Goal: Complete application form

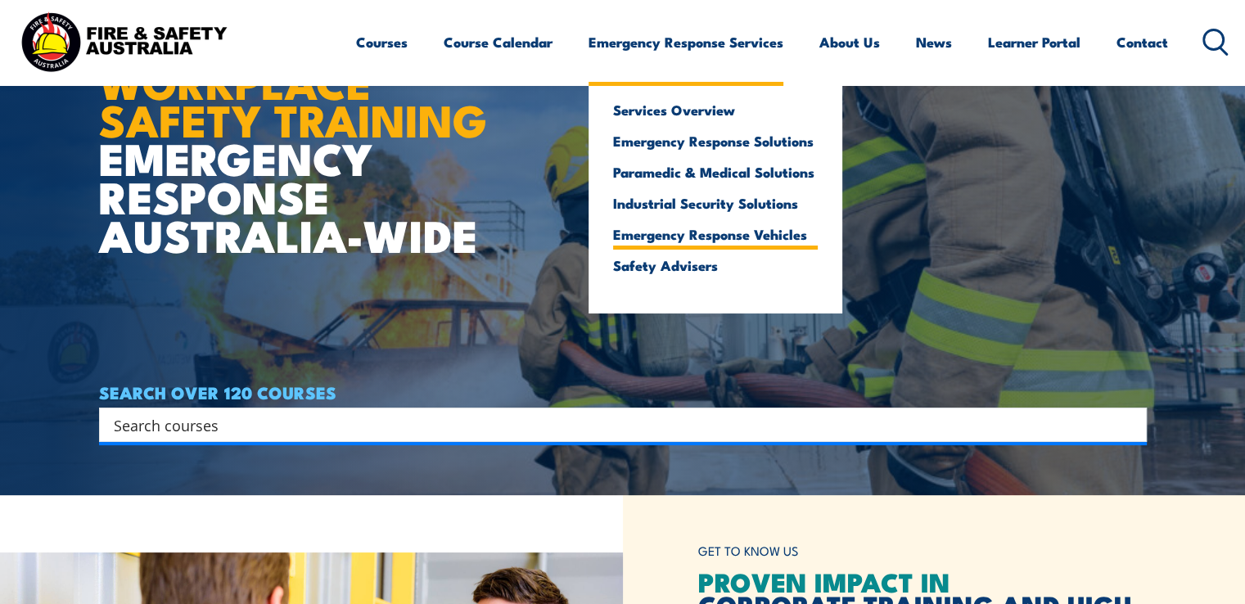
scroll to position [246, 0]
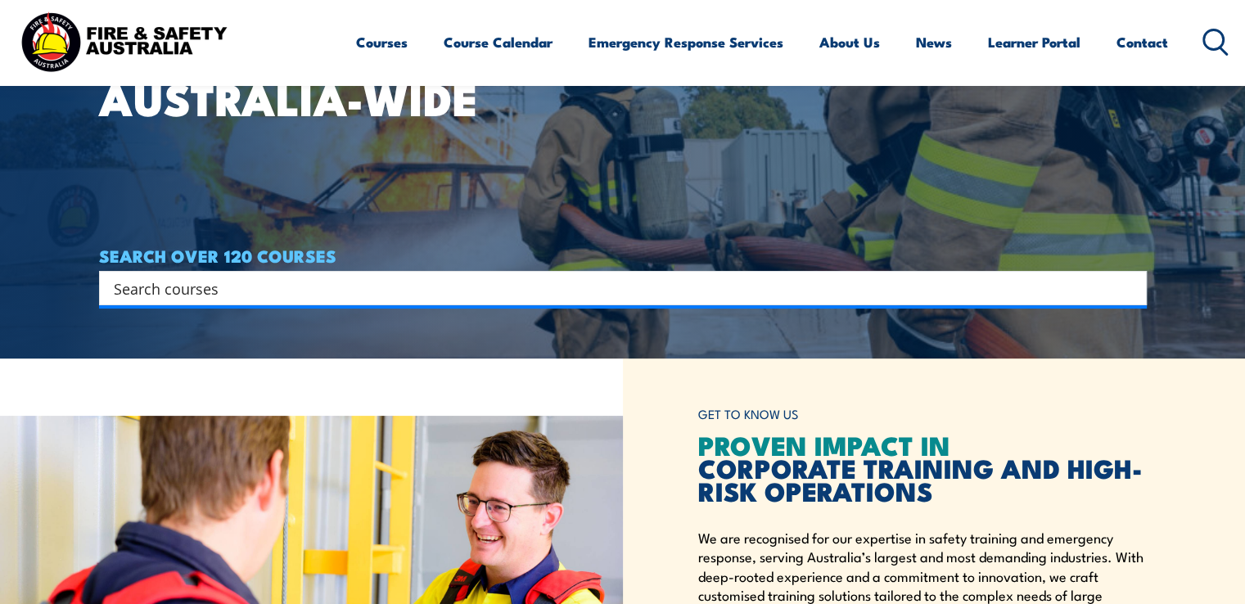
click at [1038, 282] on input "Search input" at bounding box center [612, 288] width 997 height 25
click at [255, 288] on input "Search input" at bounding box center [612, 288] width 997 height 25
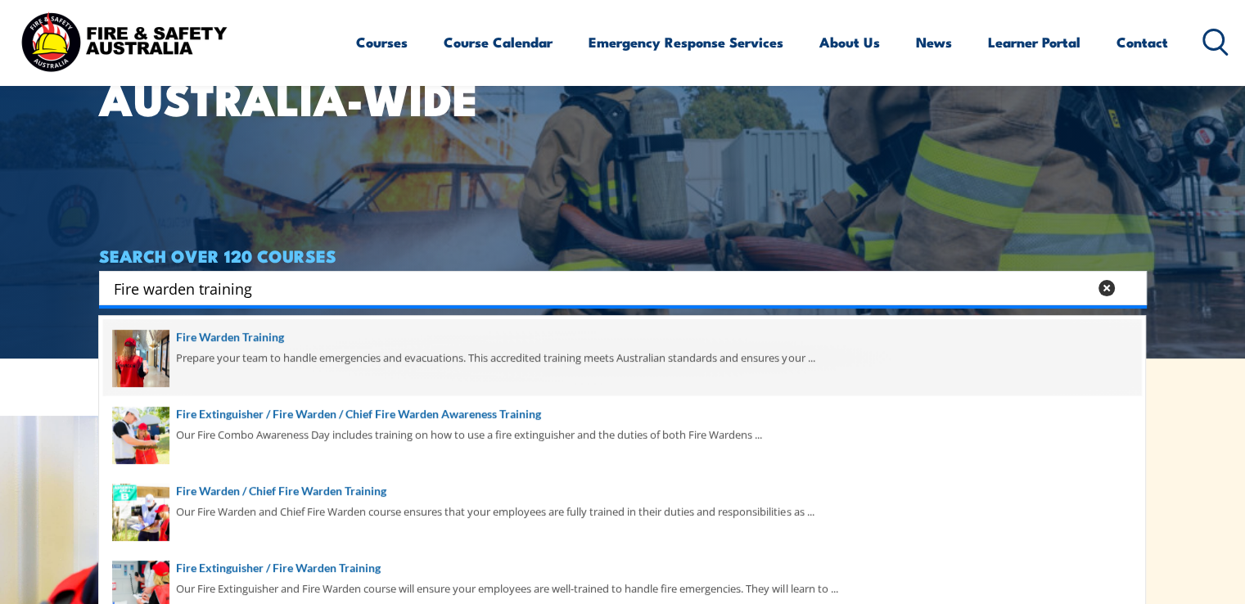
type input "Fire warden training"
click at [259, 339] on span at bounding box center [622, 357] width 1038 height 77
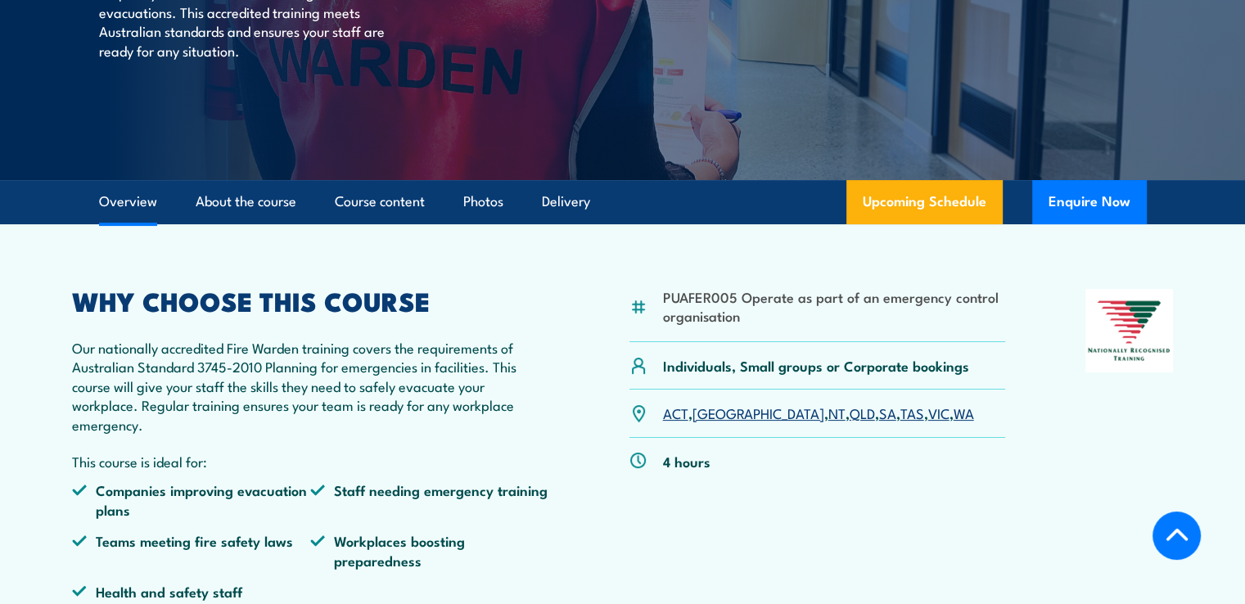
scroll to position [327, 0]
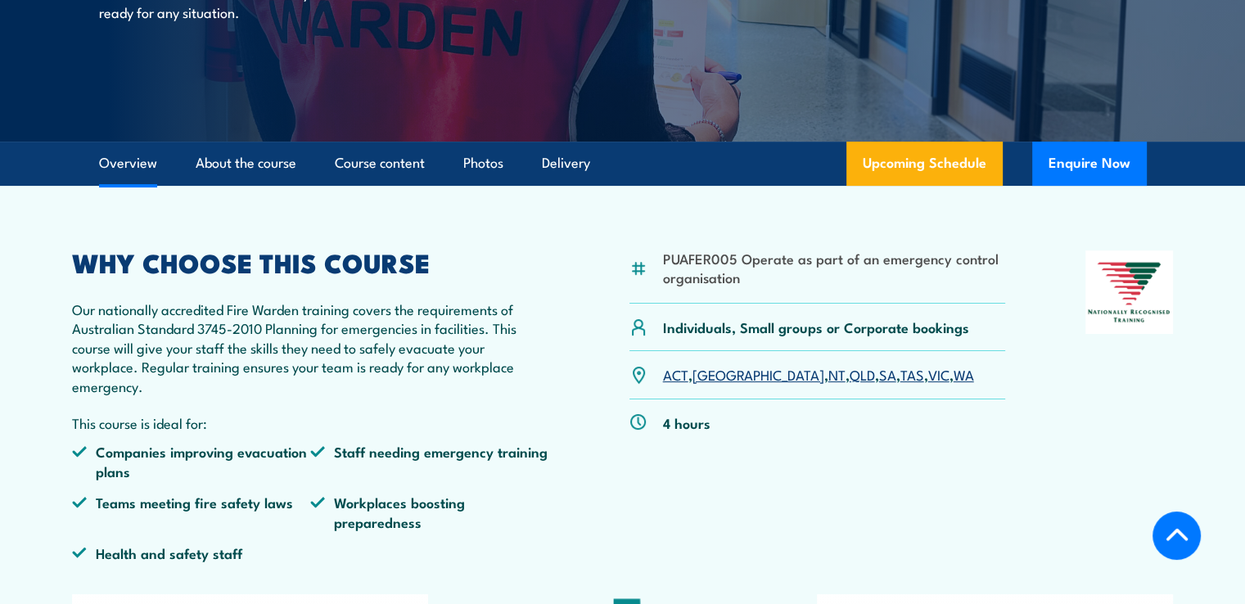
click at [712, 376] on link "[GEOGRAPHIC_DATA]" at bounding box center [758, 374] width 132 height 20
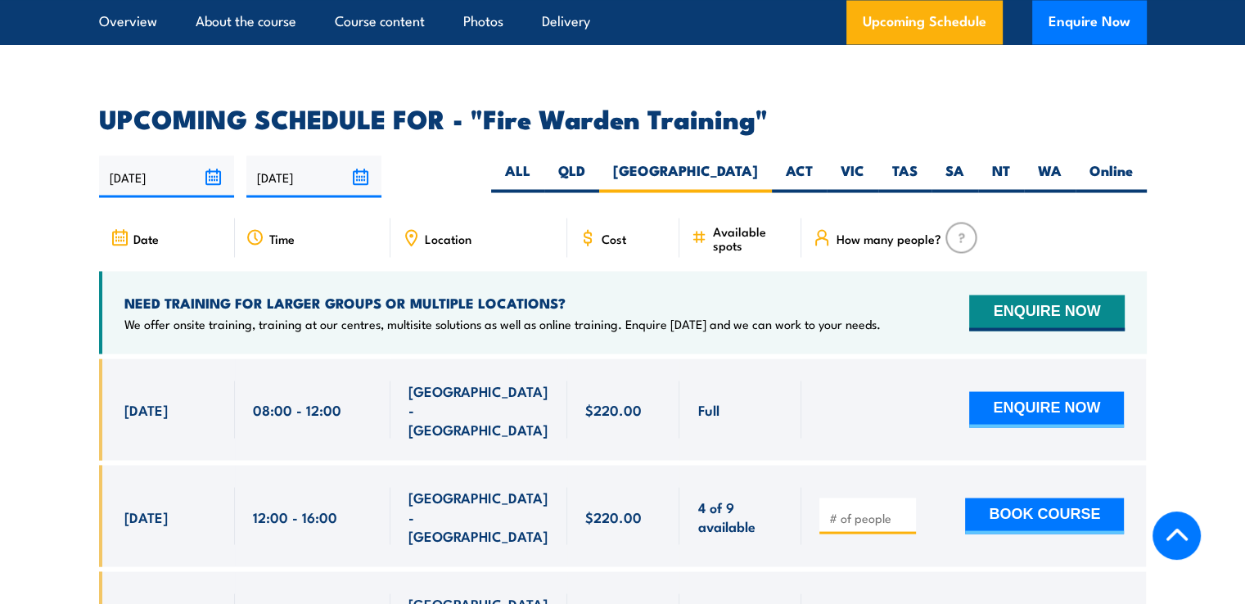
scroll to position [3043, 0]
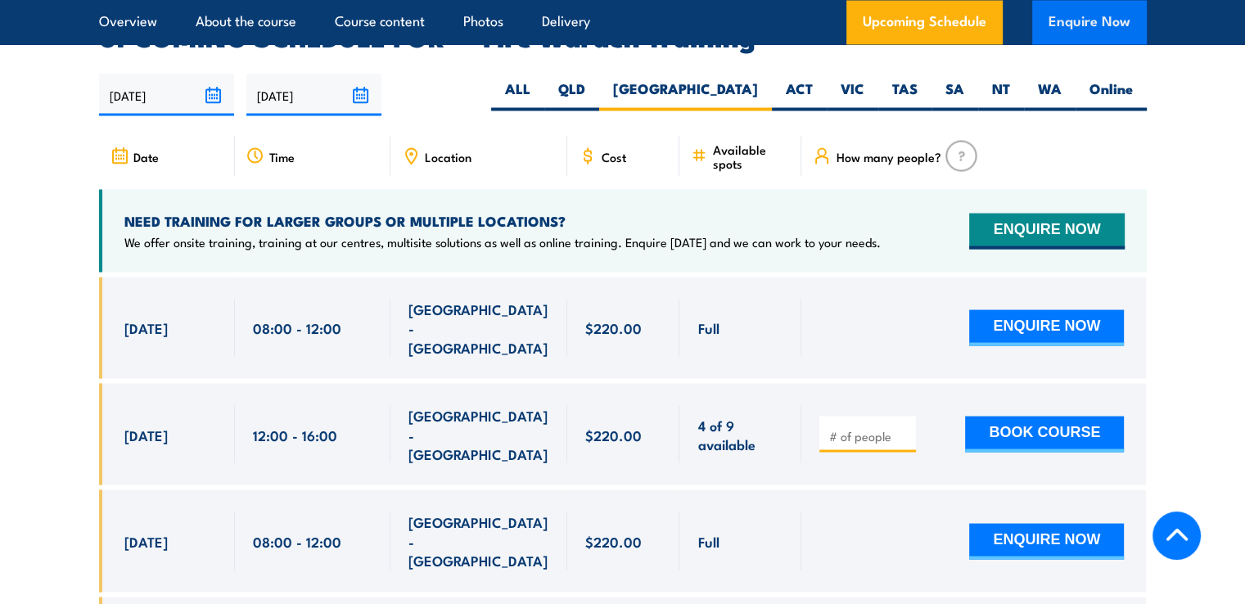
click at [1097, 25] on button "Enquire Now" at bounding box center [1089, 22] width 115 height 44
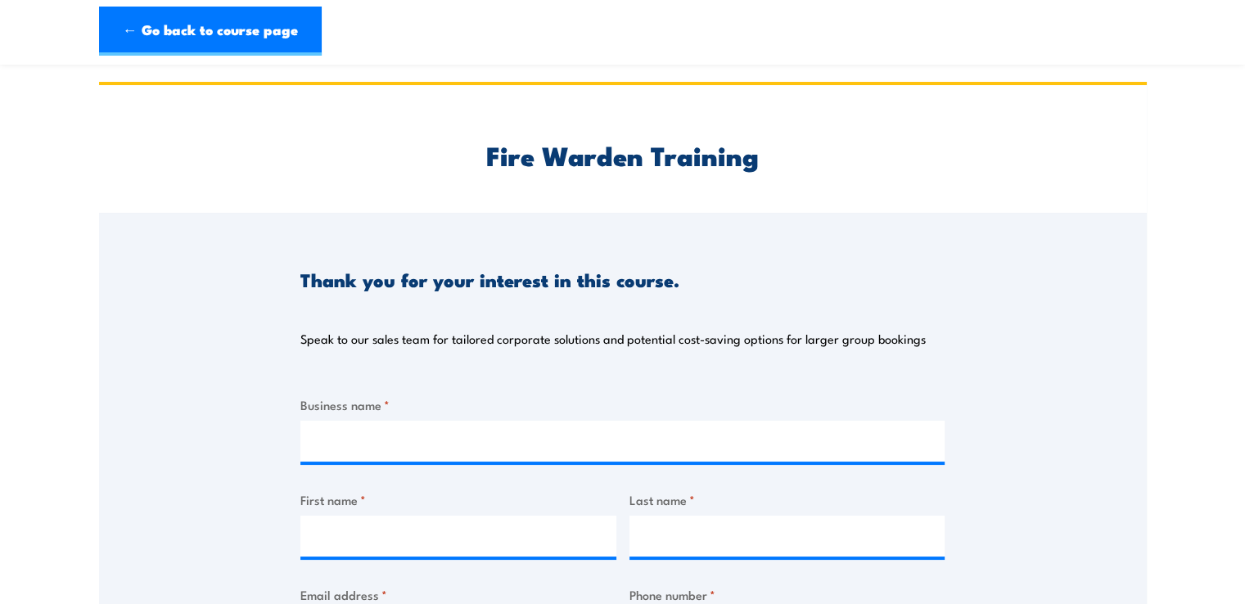
scroll to position [164, 0]
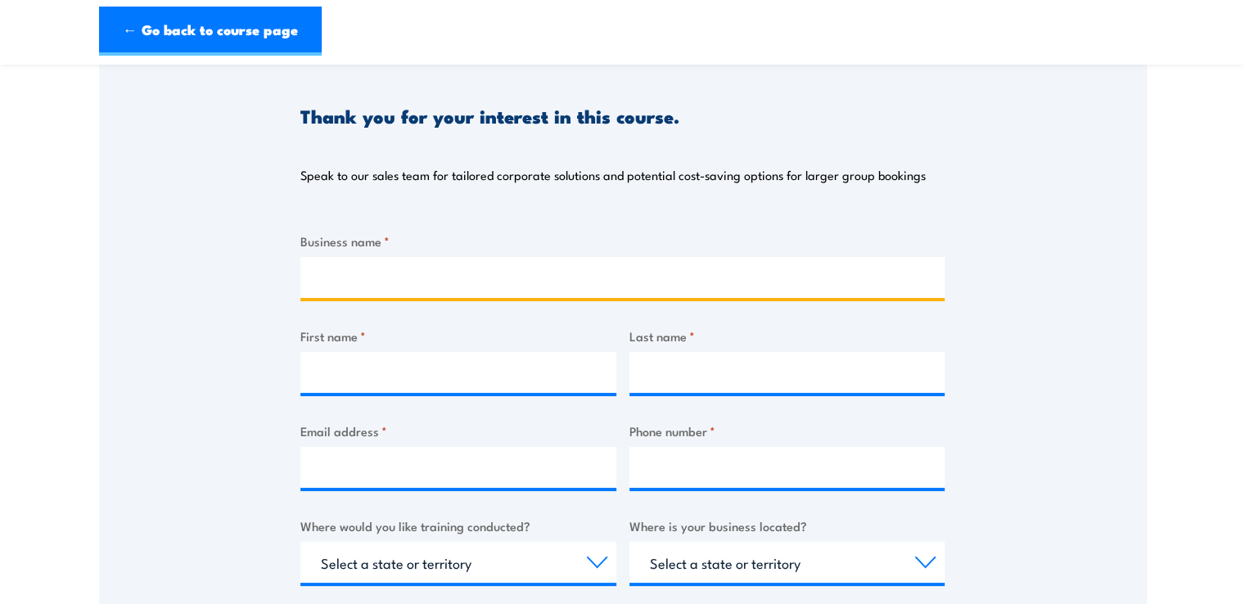
click at [359, 277] on input "Business name *" at bounding box center [622, 277] width 644 height 41
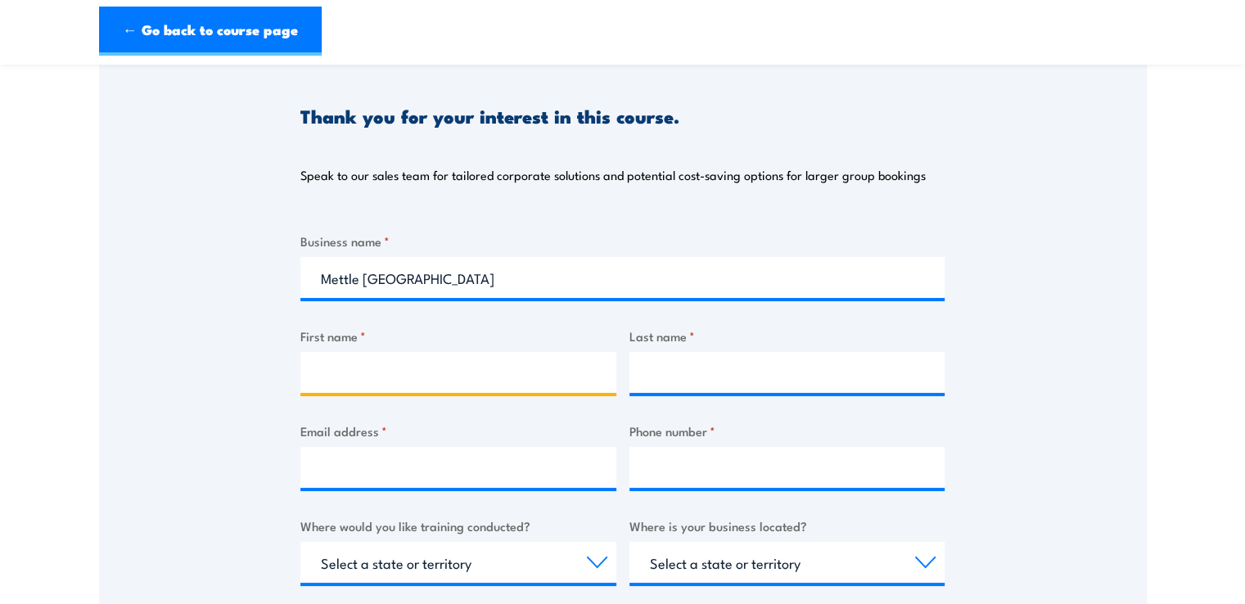
click at [344, 362] on input "First name *" at bounding box center [458, 372] width 316 height 41
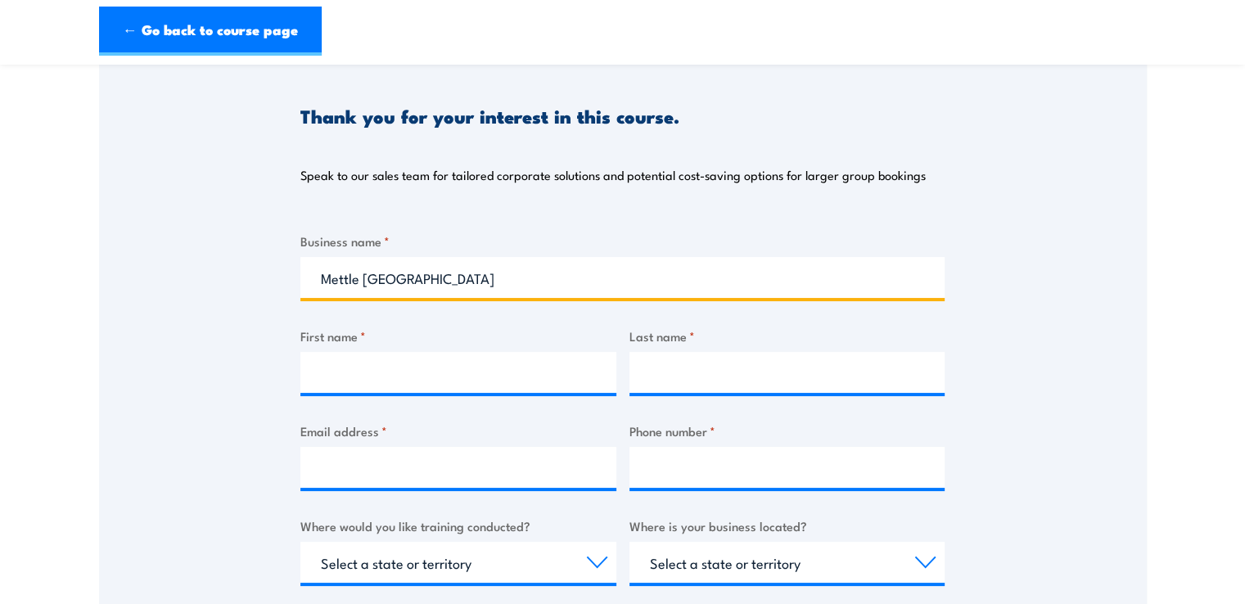
click at [411, 261] on input "Mettle NSW" at bounding box center [622, 277] width 644 height 41
click at [410, 273] on input "Mettle NSW" at bounding box center [622, 277] width 644 height 41
type input "Mettle NSW Pty Ltd"
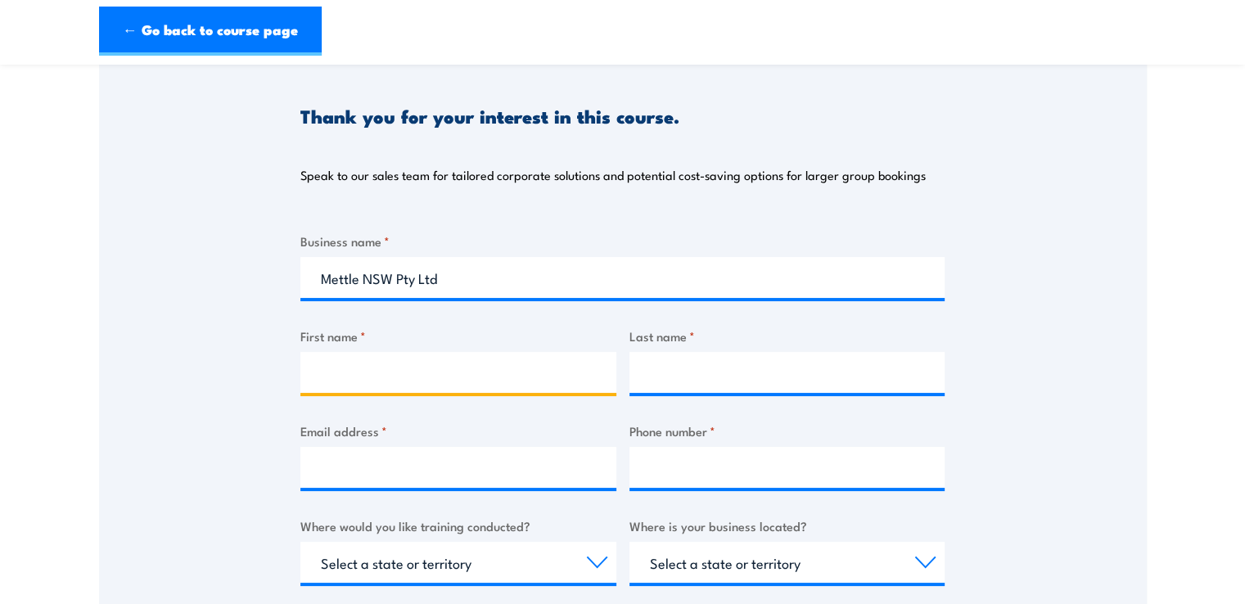
click at [344, 363] on input "First name *" at bounding box center [458, 372] width 316 height 41
type input "Louise"
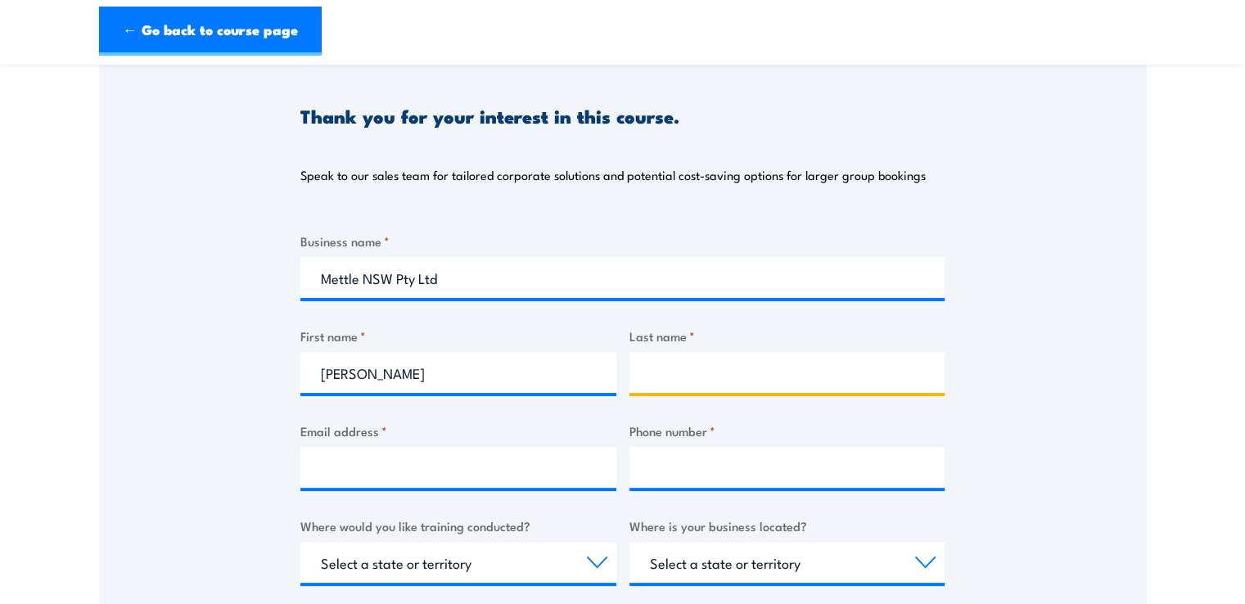
click at [653, 360] on input "Last name *" at bounding box center [787, 372] width 316 height 41
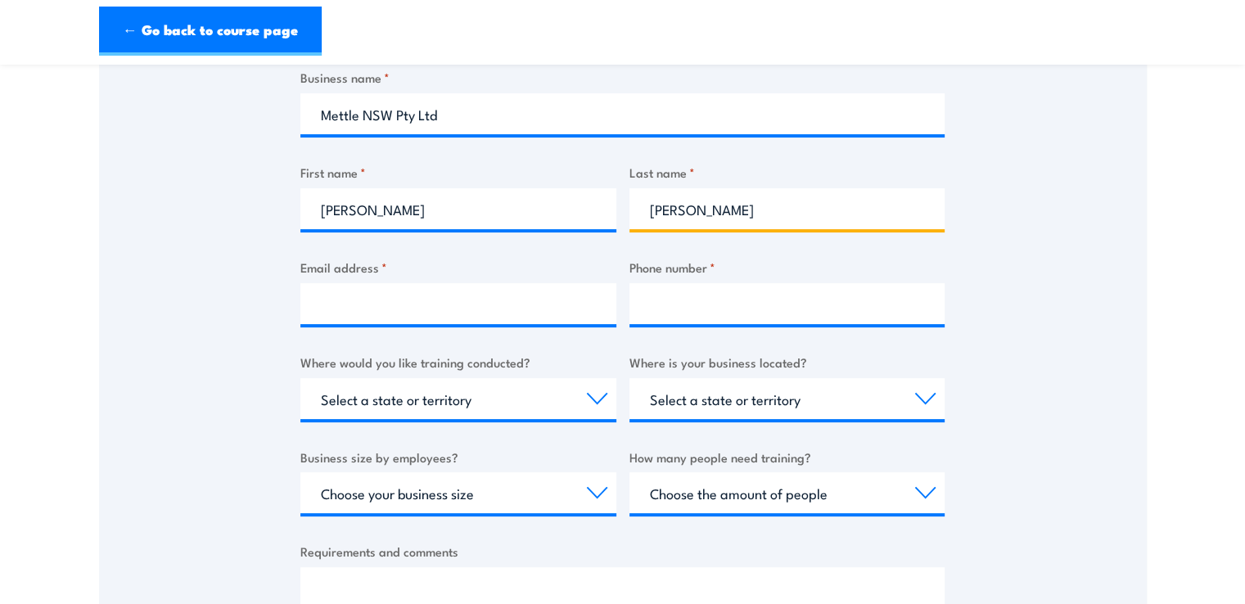
type input "Williams"
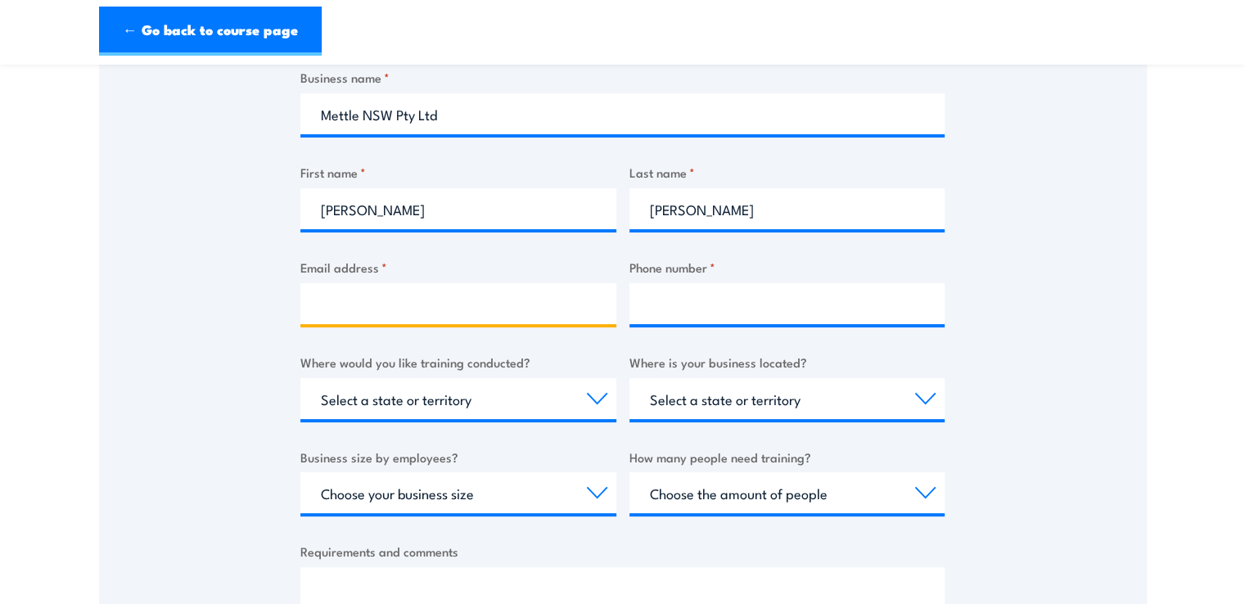
click at [338, 299] on input "Email address *" at bounding box center [458, 303] width 316 height 41
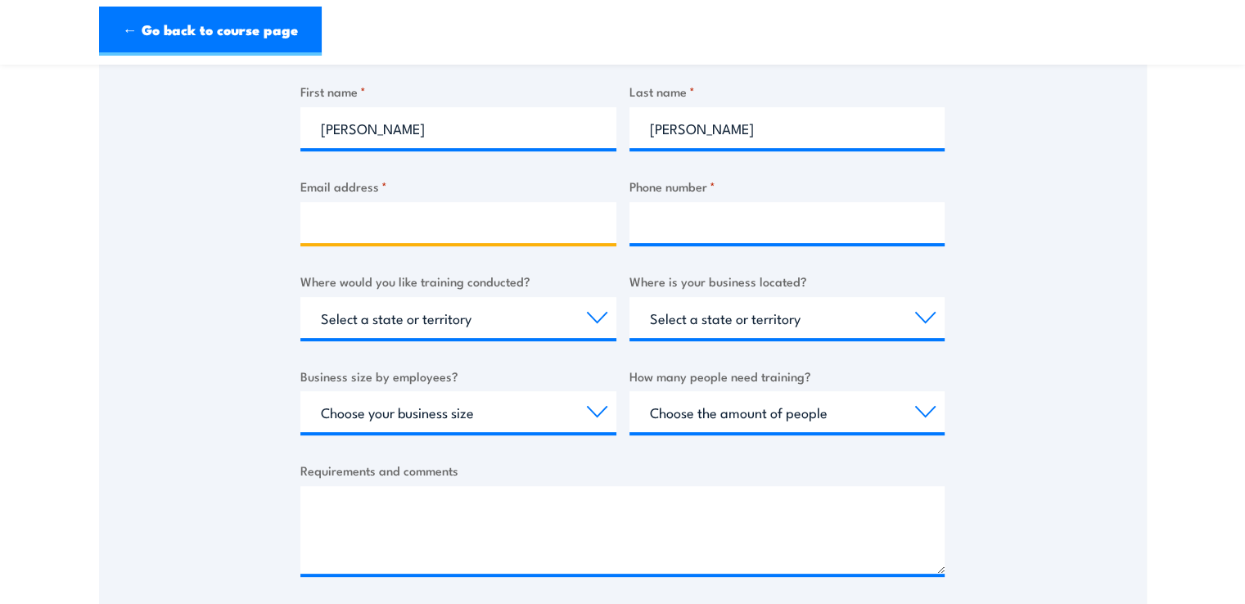
scroll to position [409, 0]
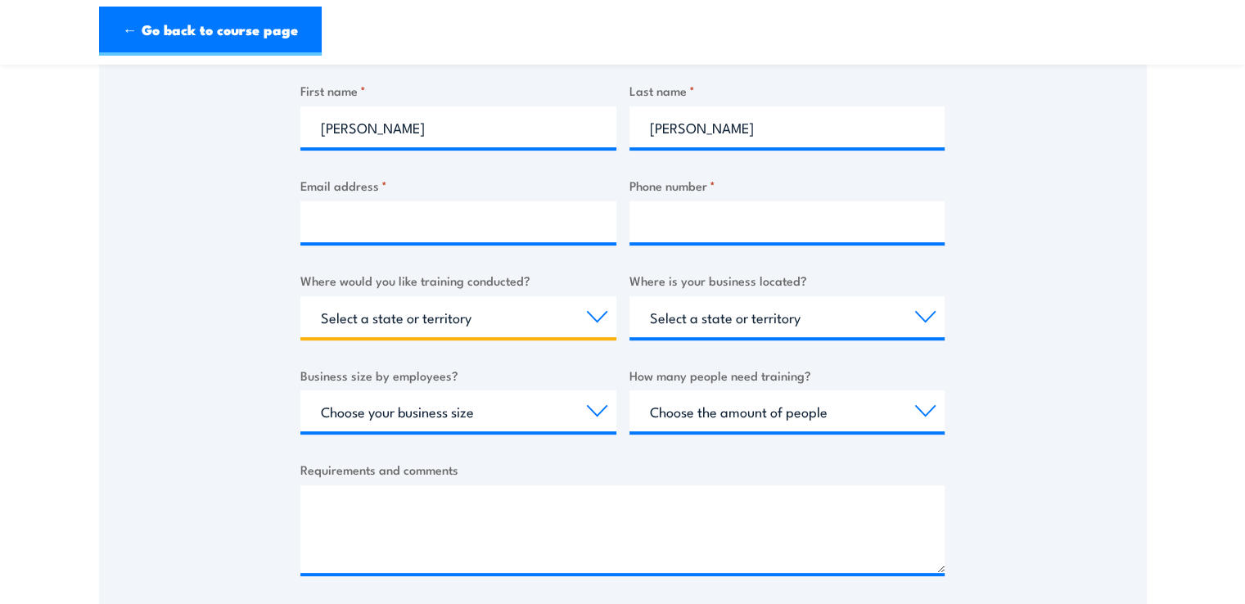
click at [608, 309] on select "Select a state or territory Nationally - multiple locations QLD NSW VIC SA ACT …" at bounding box center [458, 316] width 316 height 41
select select "NSW"
click at [300, 296] on select "Select a state or territory Nationally - multiple locations QLD NSW VIC SA ACT …" at bounding box center [458, 316] width 316 height 41
click at [921, 313] on select "Select a state or territory QLD NSW VIC SA ACT WA TAS NT" at bounding box center [787, 316] width 316 height 41
select select "NSW"
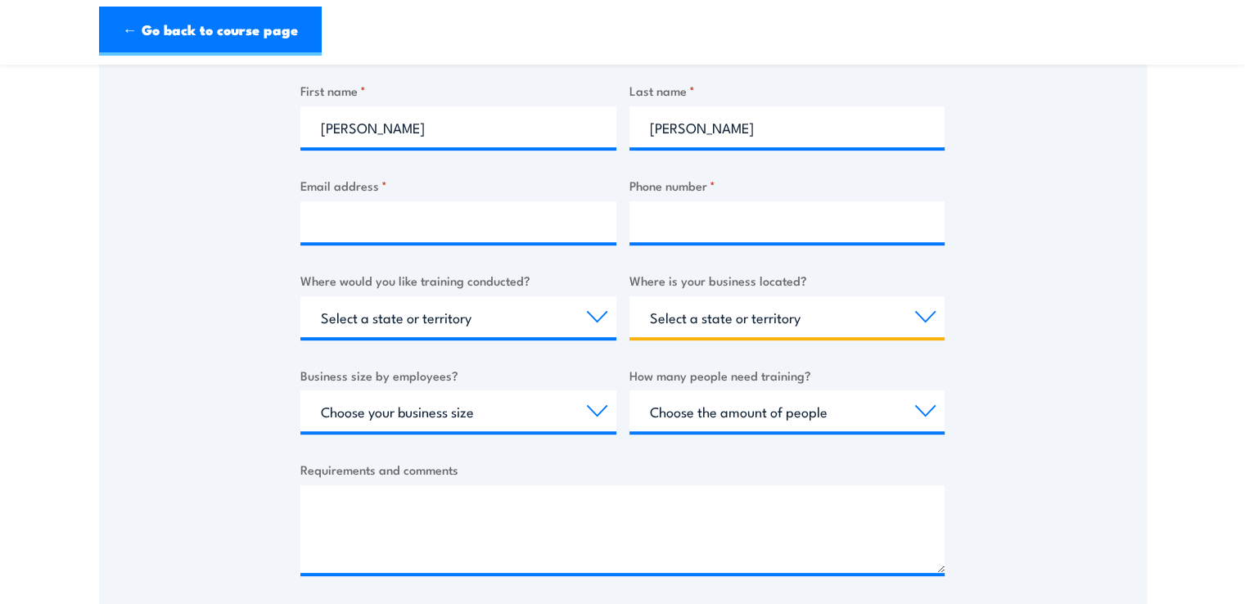
click at [629, 296] on select "Select a state or territory QLD NSW VIC SA ACT WA TAS NT" at bounding box center [787, 316] width 316 height 41
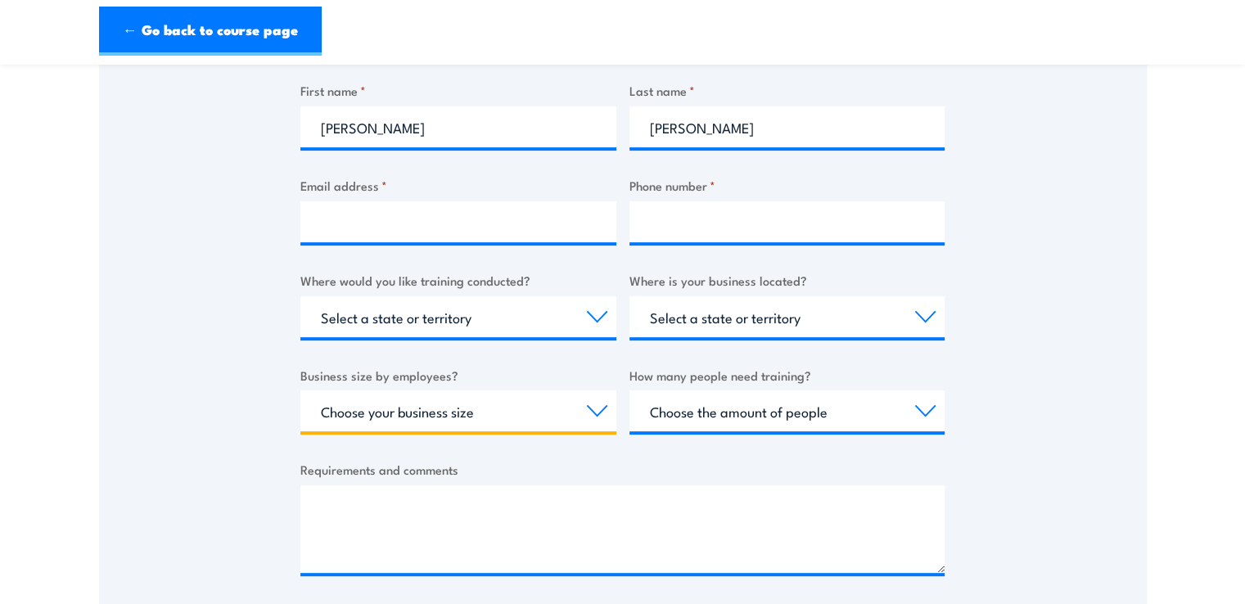
click at [506, 408] on select "Choose your business size 1 to 19 20 to 199 200+" at bounding box center [458, 410] width 316 height 41
click at [715, 464] on label "Requirements and comments" at bounding box center [622, 469] width 644 height 19
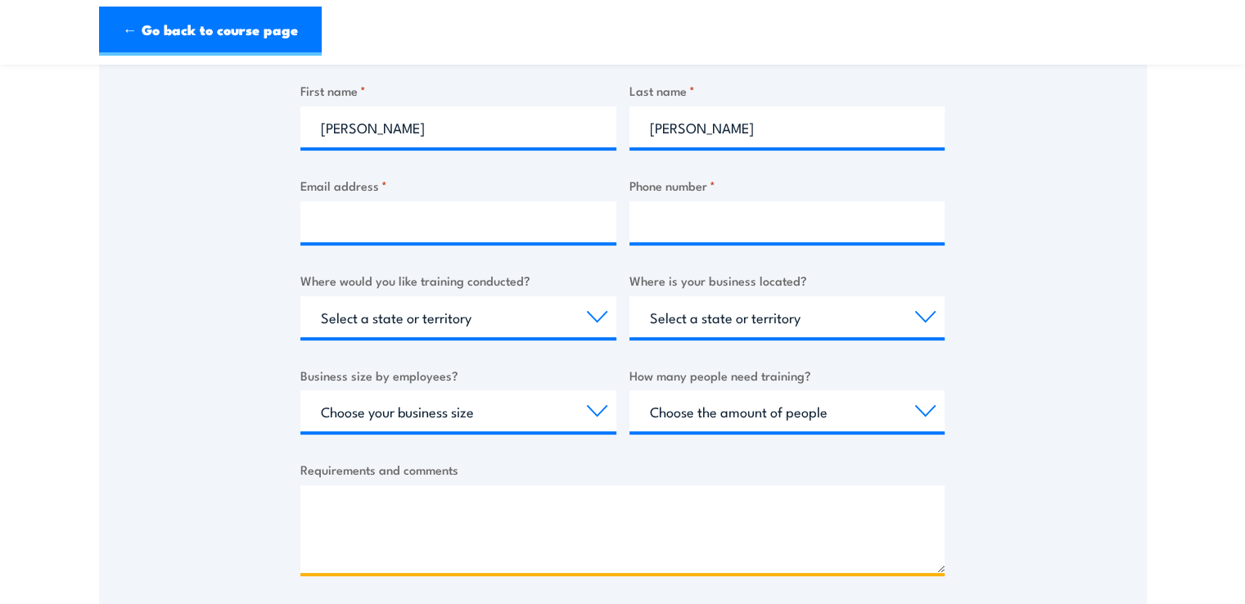
click at [715, 485] on textarea "Requirements and comments" at bounding box center [622, 529] width 644 height 88
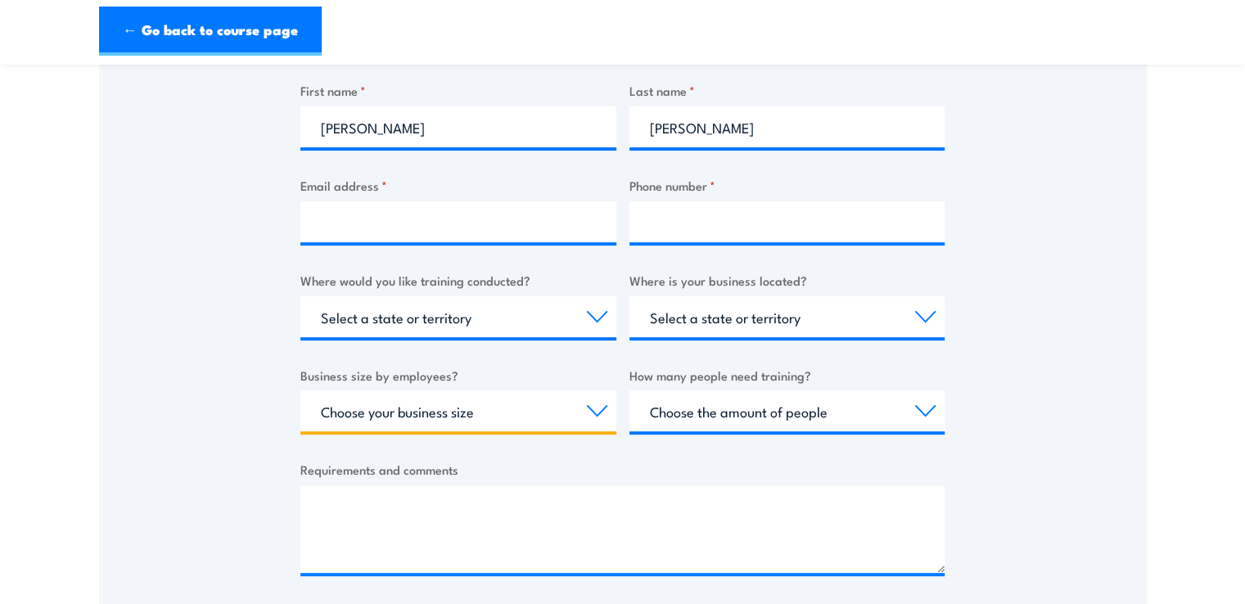
click at [595, 408] on select "Choose your business size 1 to 19 20 to 199 200+" at bounding box center [458, 410] width 316 height 41
select select "20 to 199"
click at [300, 390] on select "Choose your business size 1 to 19 20 to 199 200+" at bounding box center [458, 410] width 316 height 41
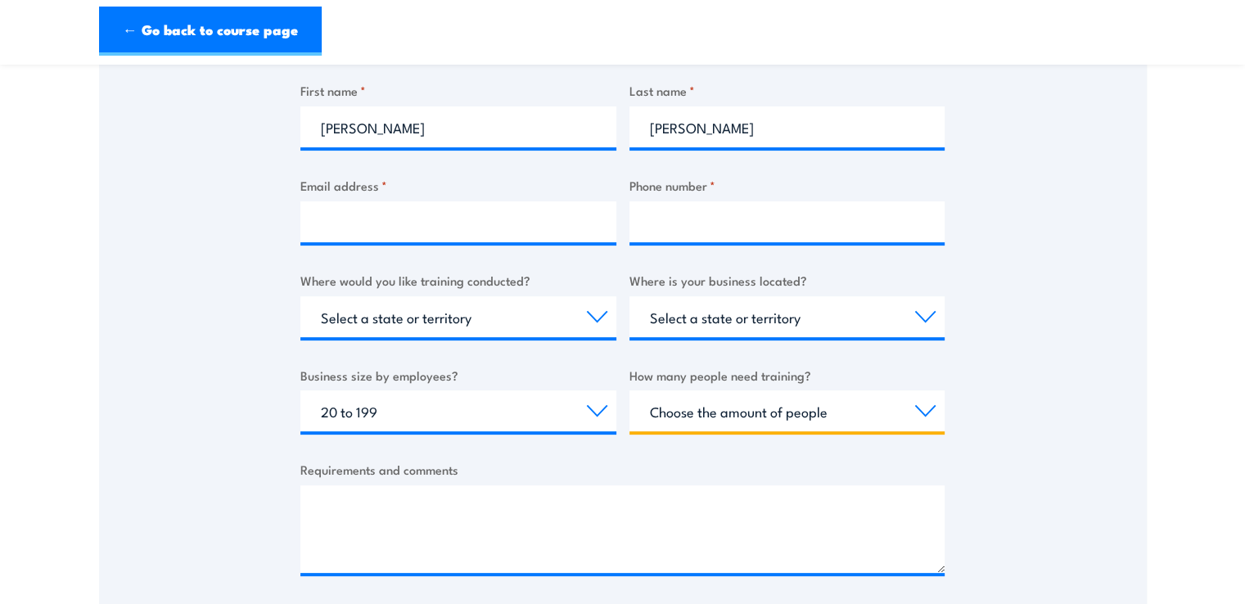
click at [918, 407] on select "Choose the amount of people 1 to 4 5 to 19 20+" at bounding box center [787, 410] width 316 height 41
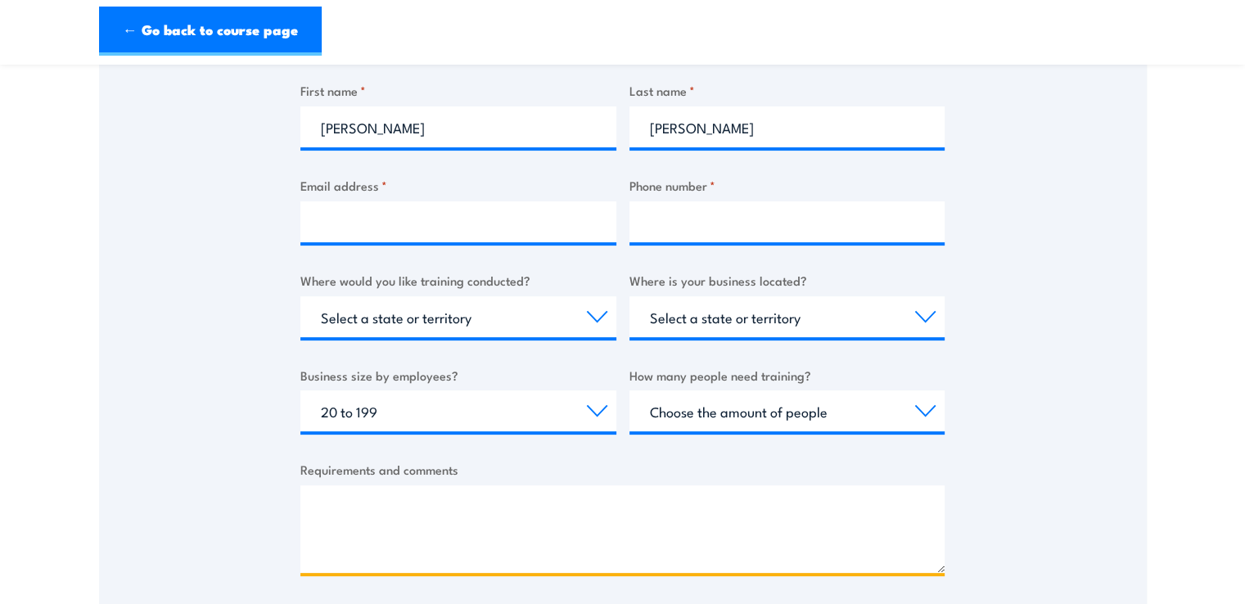
click at [470, 532] on textarea "Requirements and comments" at bounding box center [622, 529] width 644 height 88
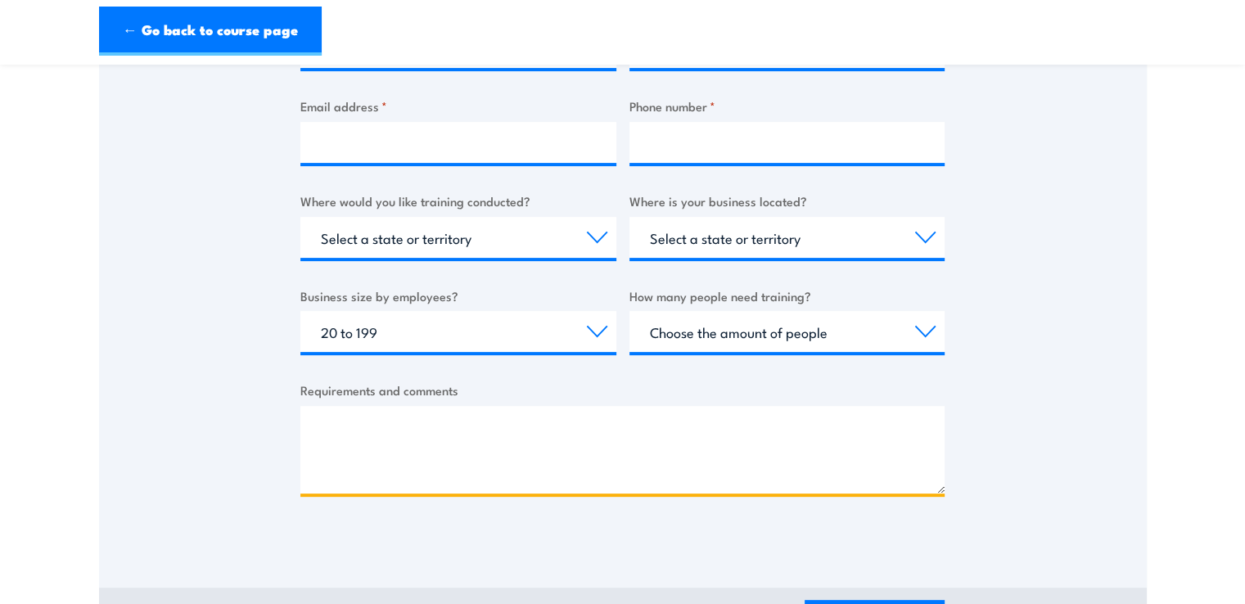
scroll to position [491, 0]
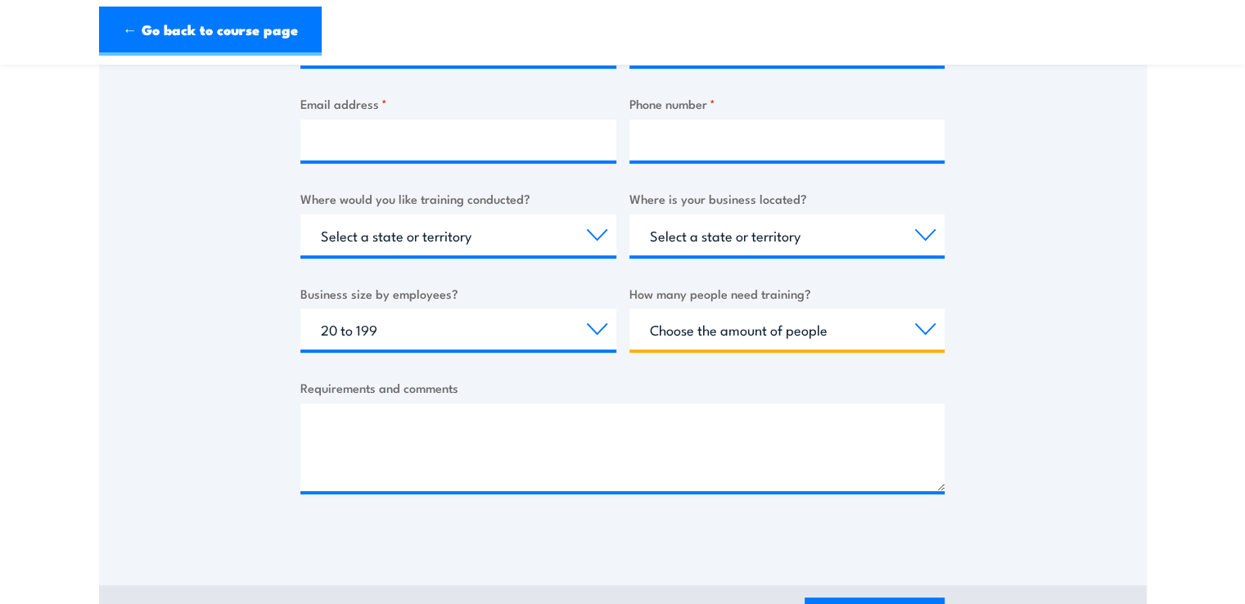
click at [922, 331] on select "Choose the amount of people 1 to 4 5 to 19 20+" at bounding box center [787, 329] width 316 height 41
select select "1 to 4"
click at [629, 309] on select "Choose the amount of people 1 to 4 5 to 19 20+" at bounding box center [787, 329] width 316 height 41
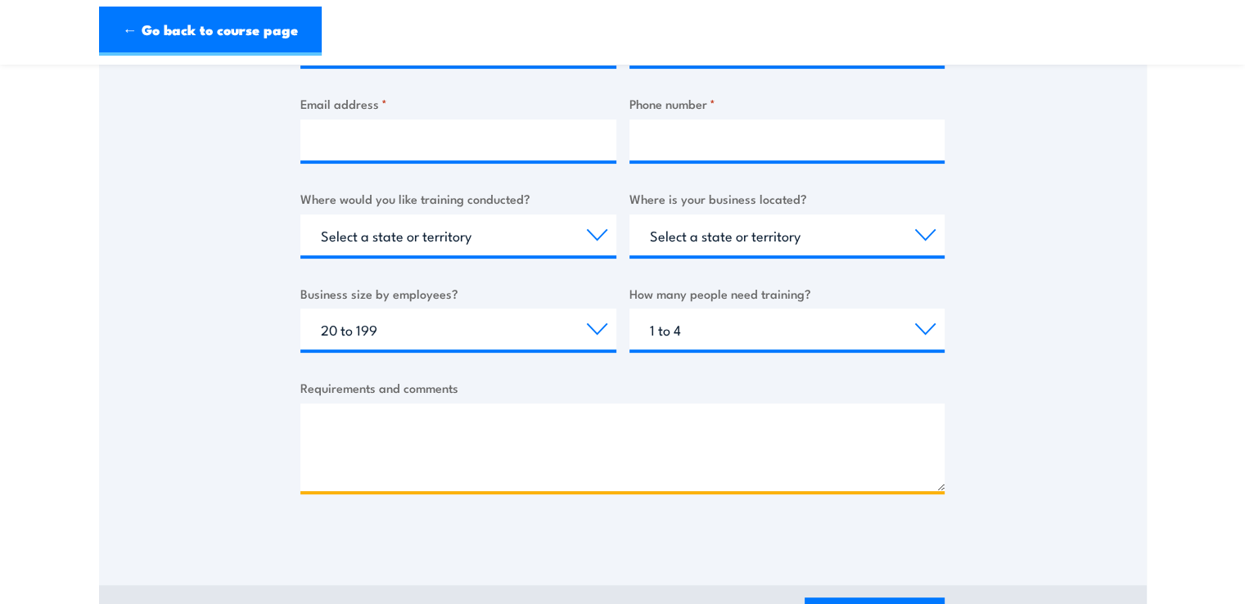
click at [367, 426] on textarea "Requirements and comments" at bounding box center [622, 447] width 644 height 88
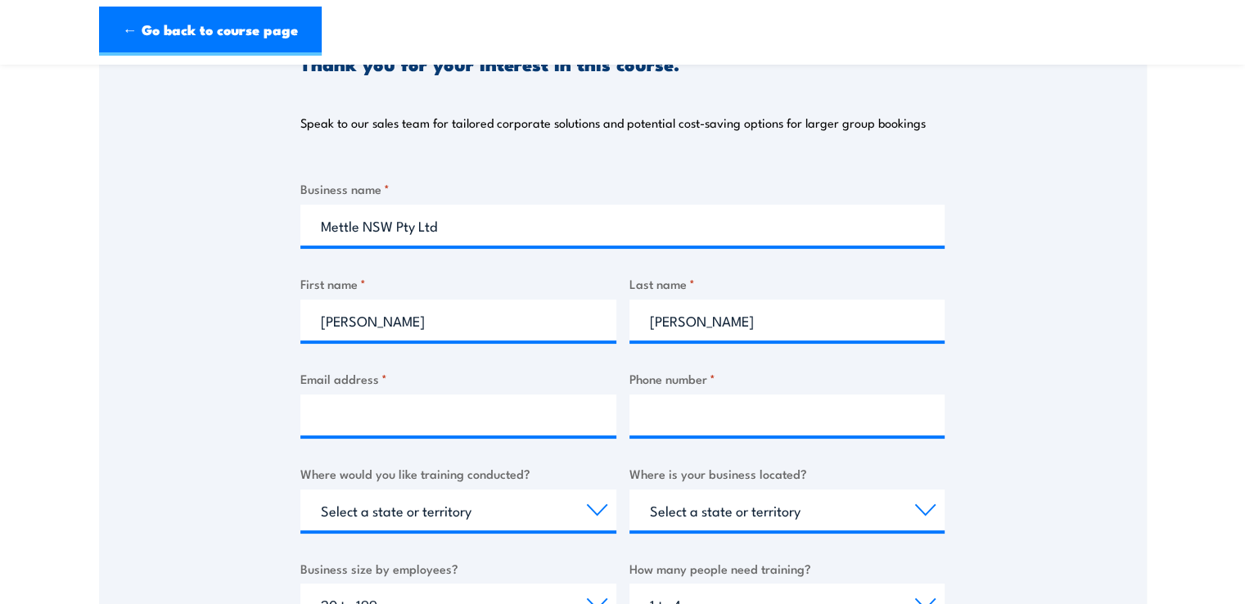
scroll to position [246, 0]
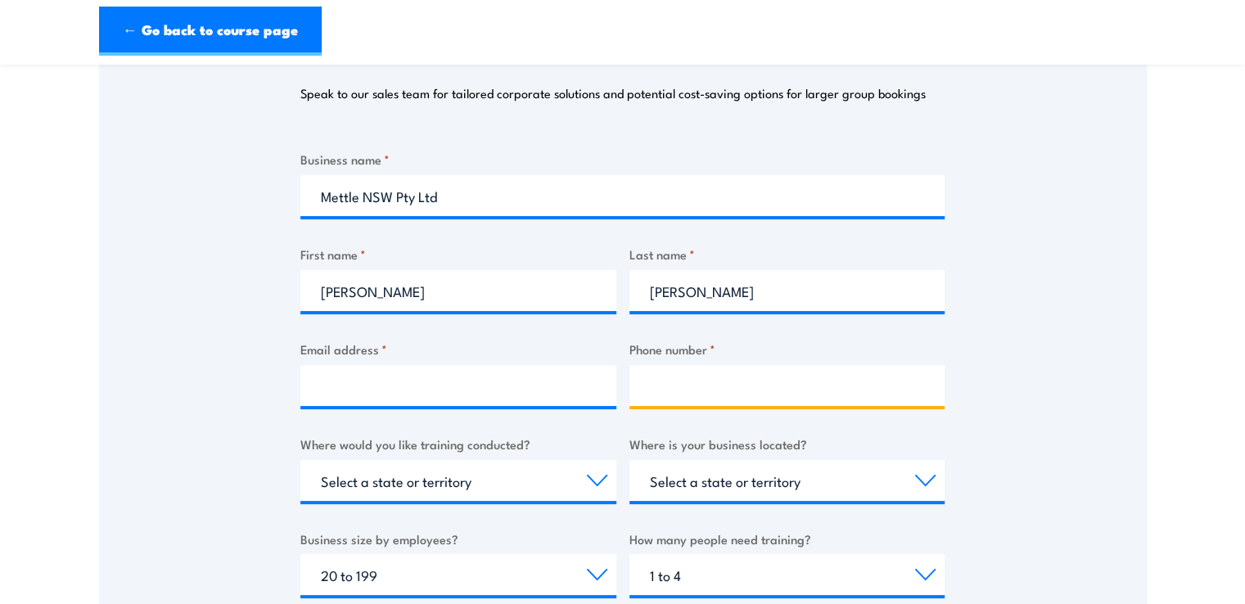
click at [671, 374] on input "Phone number *" at bounding box center [787, 385] width 316 height 41
type input "9660 6448"
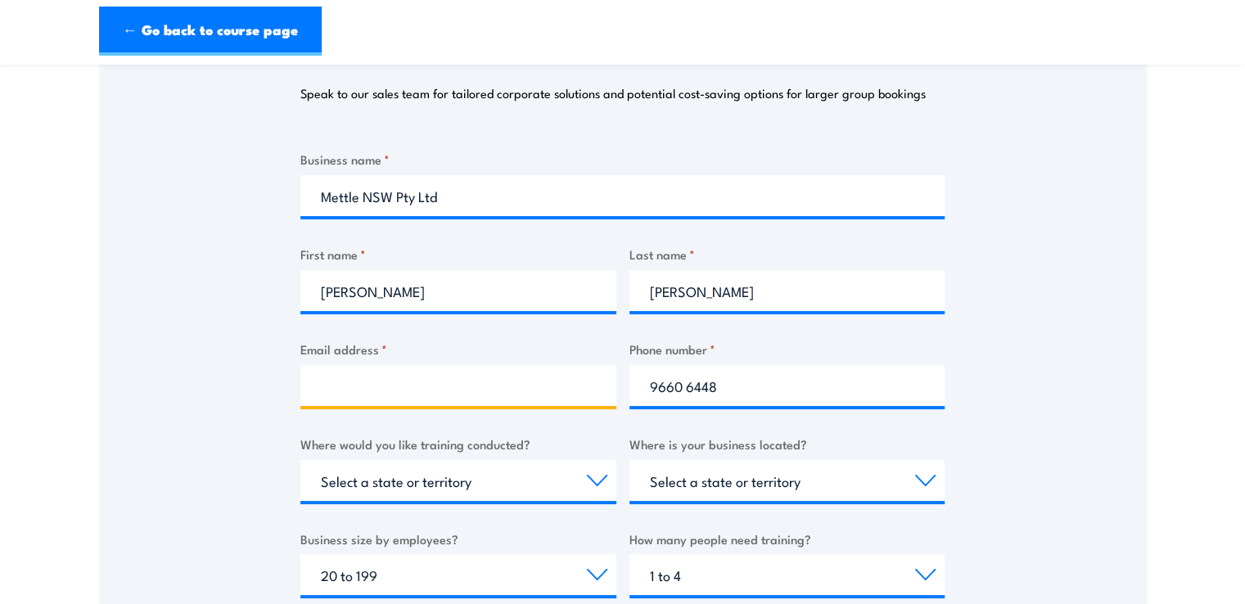
click at [446, 381] on input "Email address *" at bounding box center [458, 385] width 316 height 41
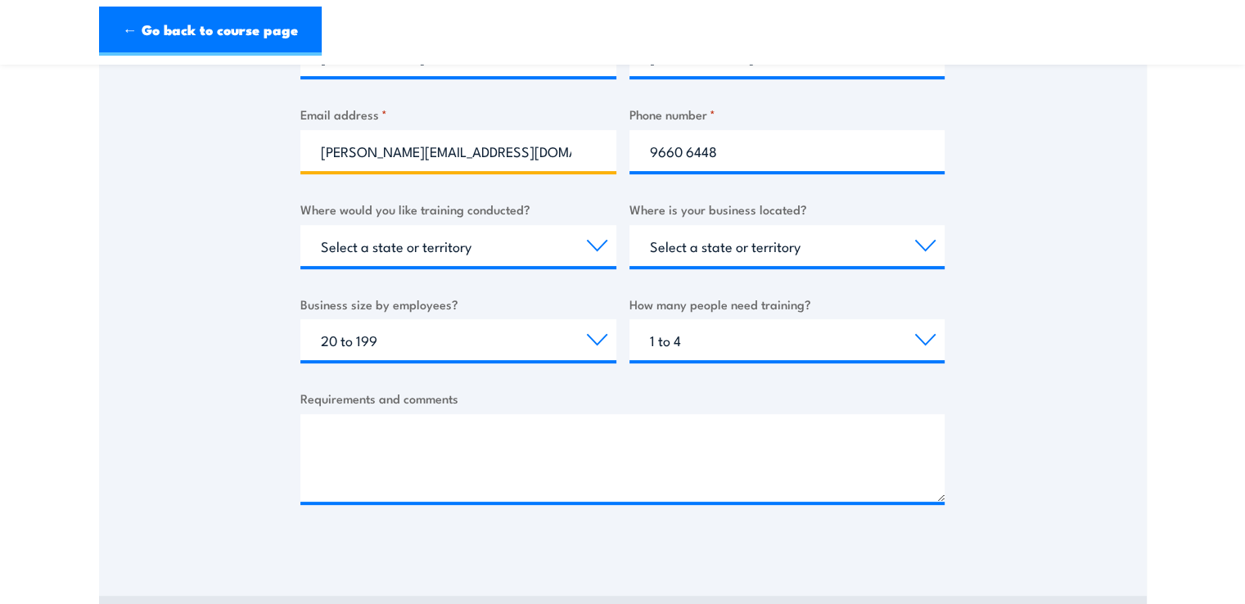
scroll to position [491, 0]
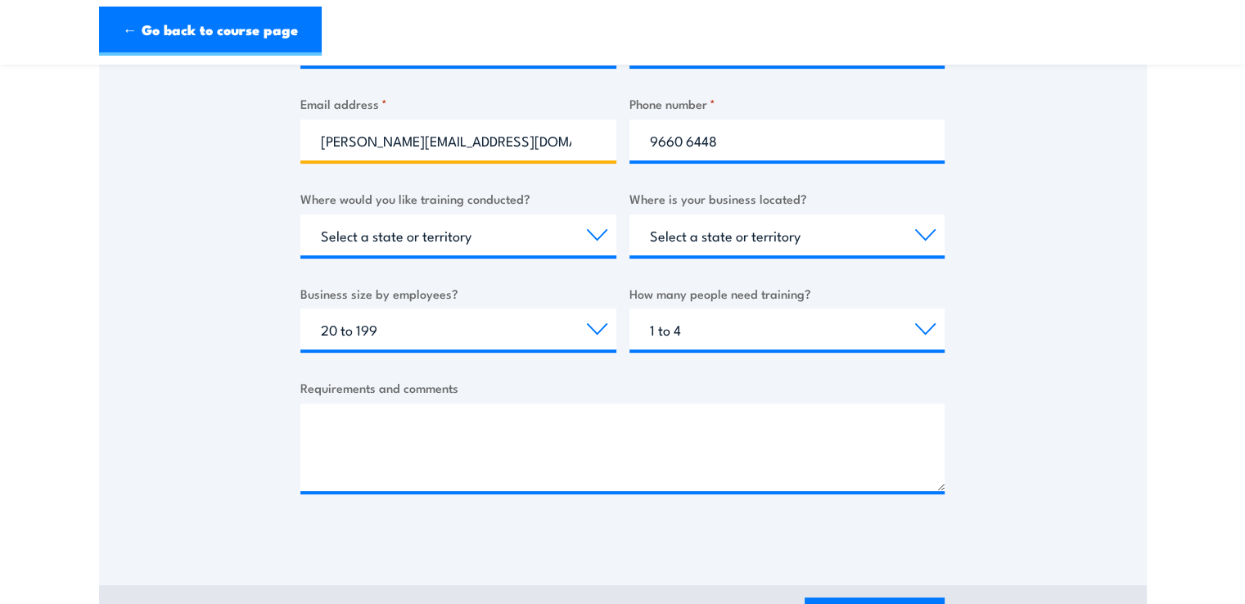
type input "louisew@mettle.au"
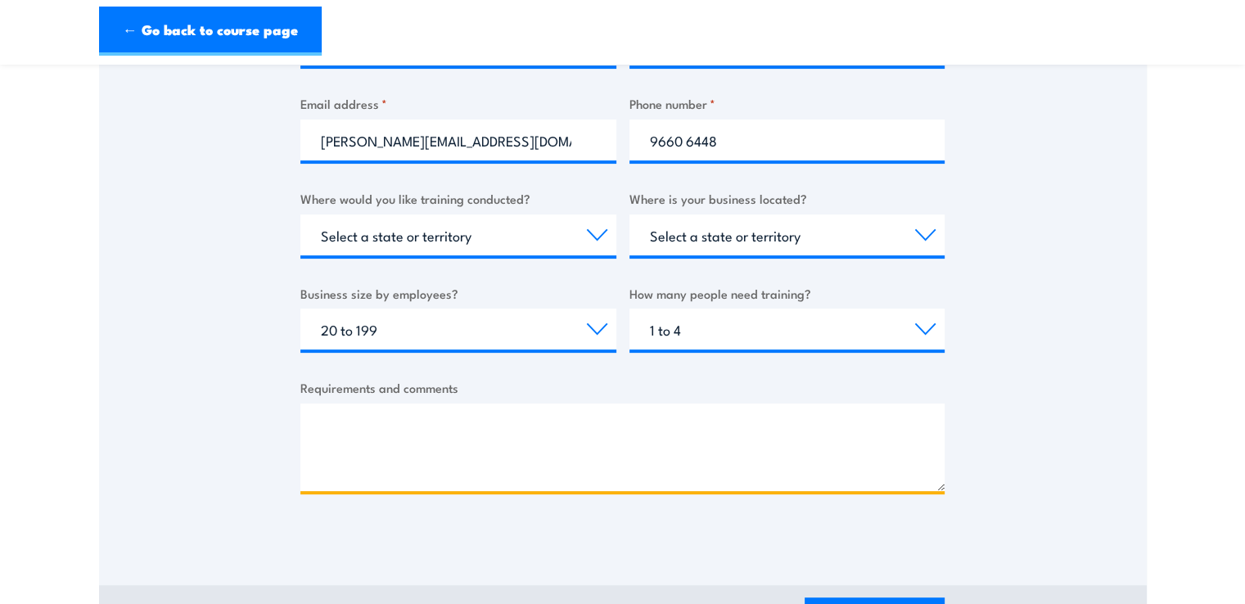
click at [429, 440] on textarea "Requirements and comments" at bounding box center [622, 447] width 644 height 88
click at [432, 421] on textarea "I need online Fire warden training for individuals." at bounding box center [622, 447] width 644 height 88
click at [635, 422] on textarea "I need online Fire Warden training for individuals." at bounding box center [622, 447] width 644 height 88
click at [630, 423] on textarea "I need online Fire Warden training for individuals." at bounding box center [622, 447] width 644 height 88
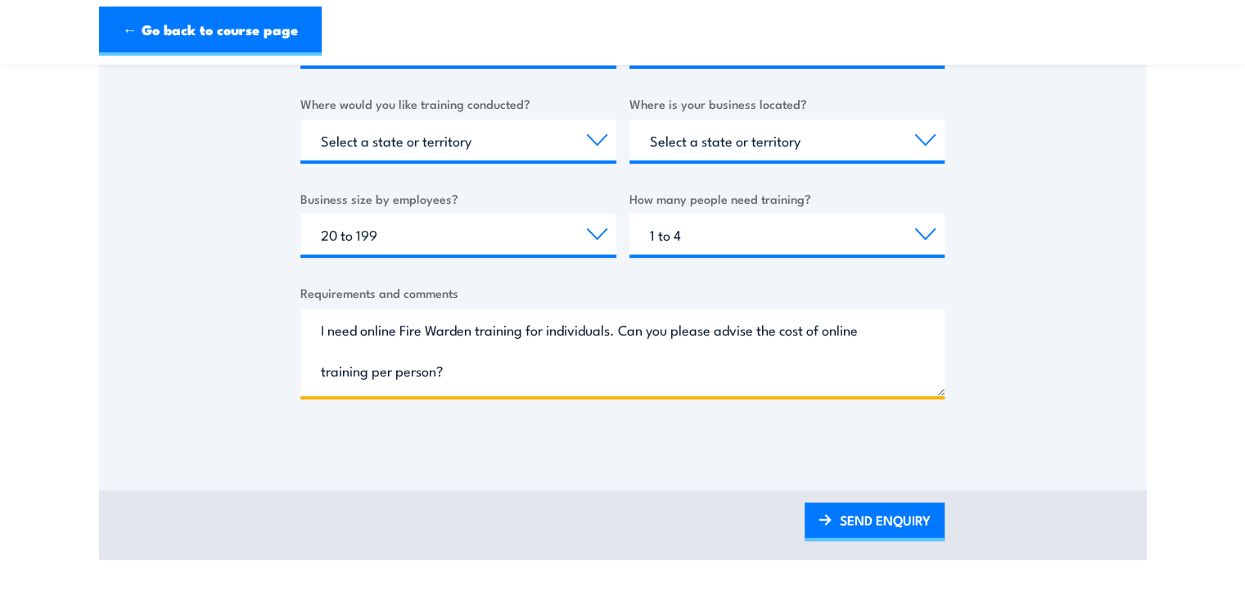
scroll to position [737, 0]
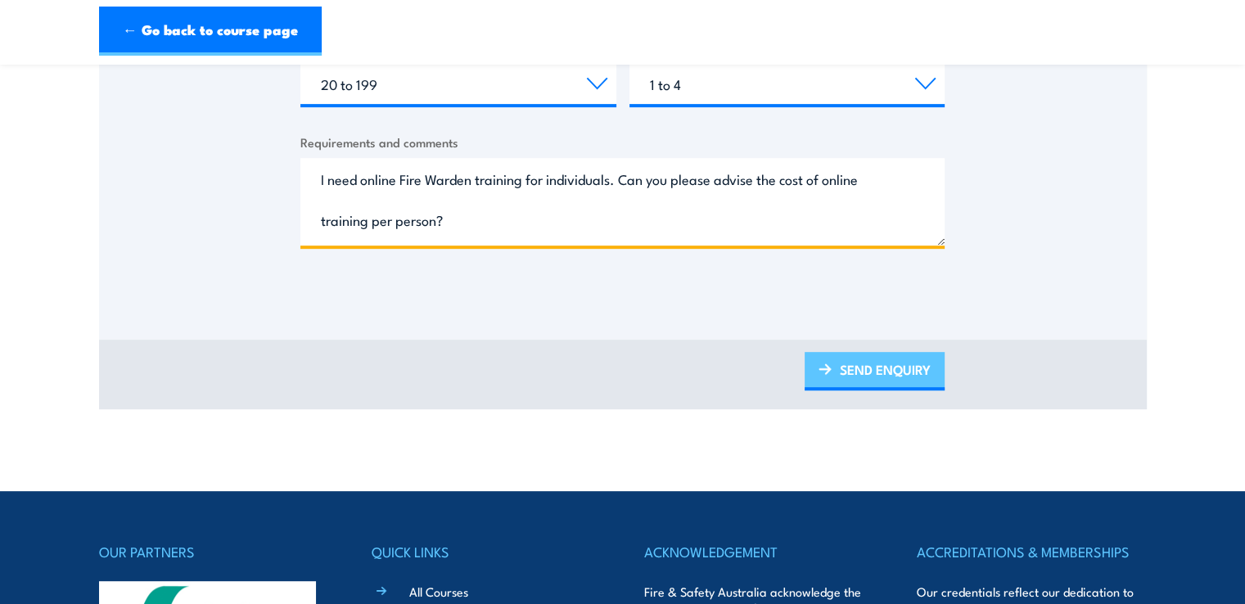
type textarea "I need online Fire Warden training for individuals. Can you please advise the c…"
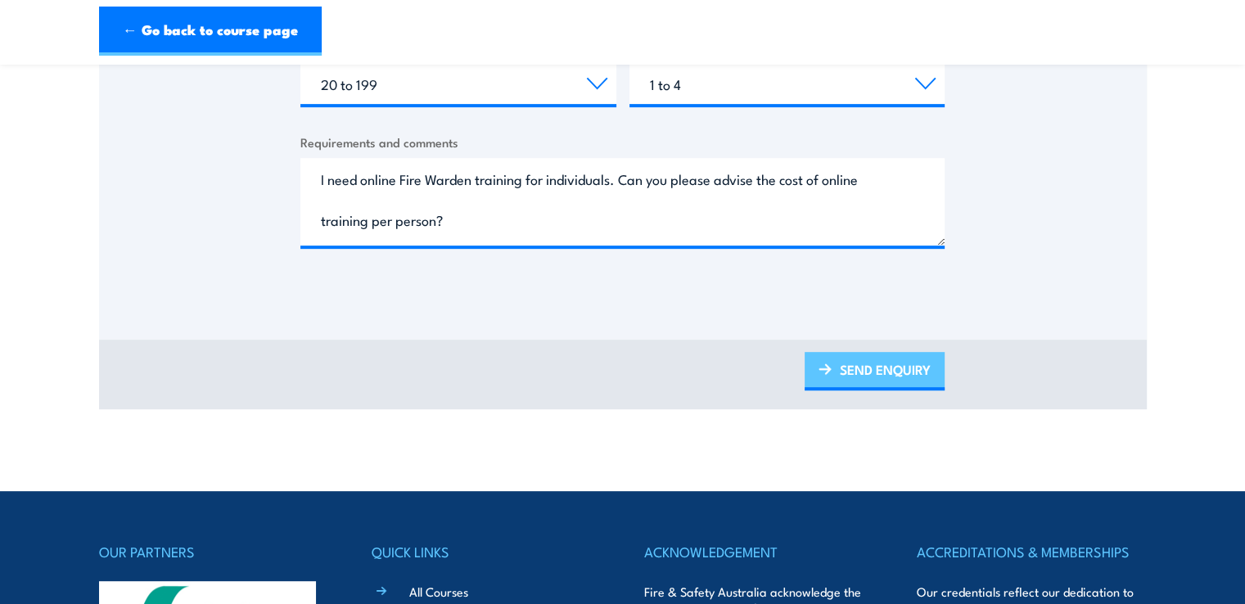
click at [884, 376] on link "SEND ENQUIRY" at bounding box center [874, 371] width 140 height 38
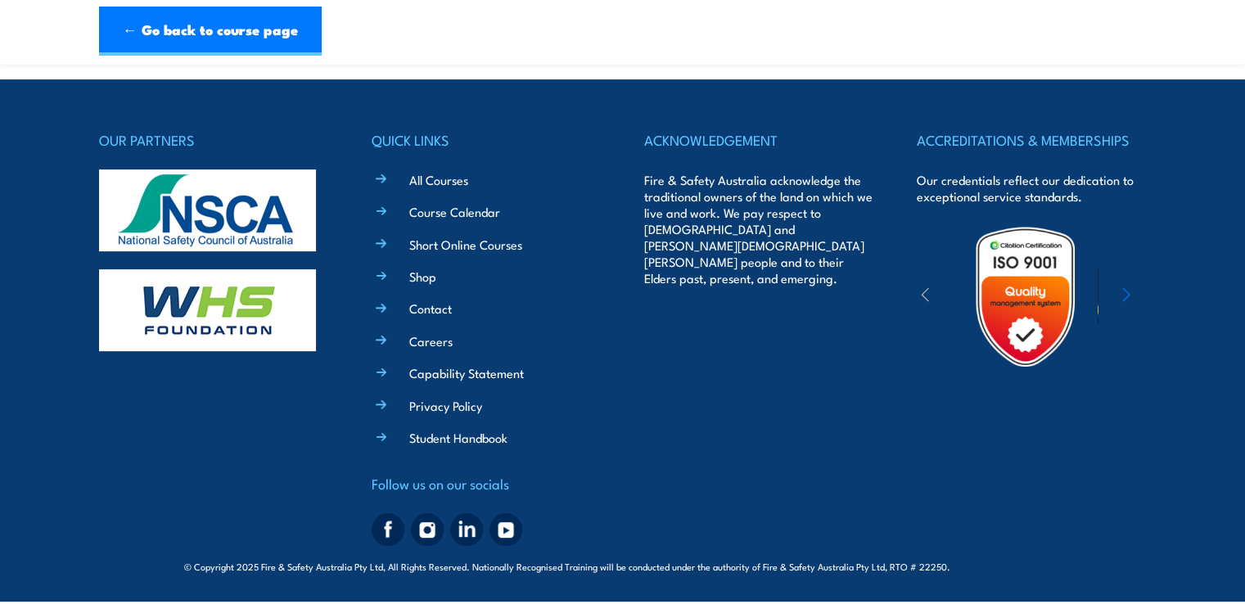
scroll to position [582, 0]
